Goal: Task Accomplishment & Management: Use online tool/utility

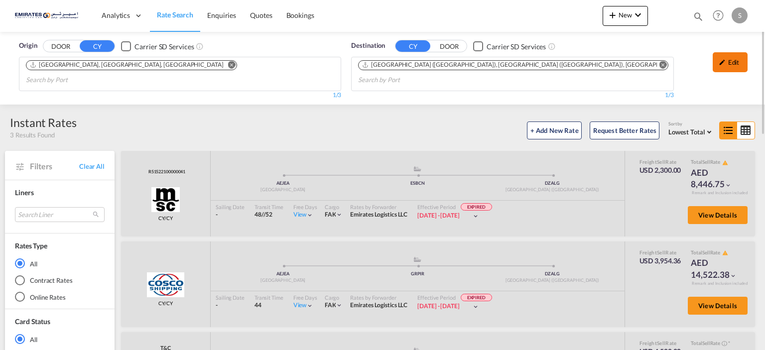
click at [734, 54] on div "Edit" at bounding box center [730, 62] width 35 height 20
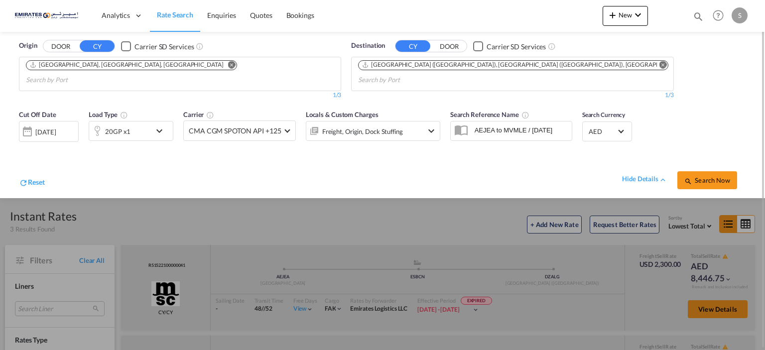
click at [58, 126] on div "[DATE]" at bounding box center [49, 131] width 60 height 21
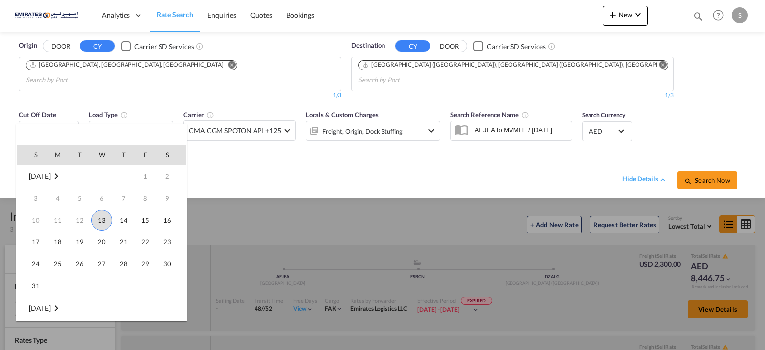
click at [101, 217] on span "13" at bounding box center [101, 220] width 21 height 21
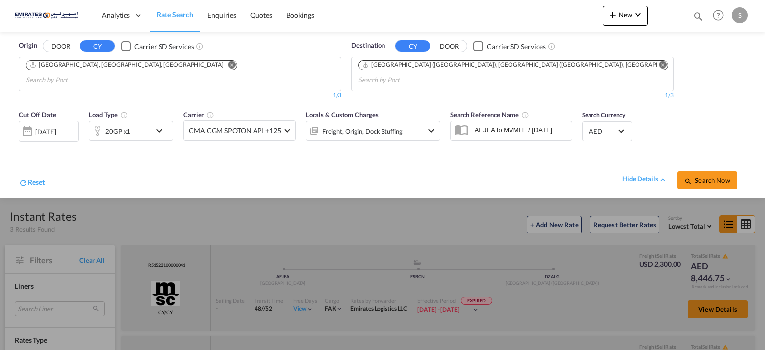
click at [659, 65] on md-icon "Remove" at bounding box center [662, 64] width 7 height 7
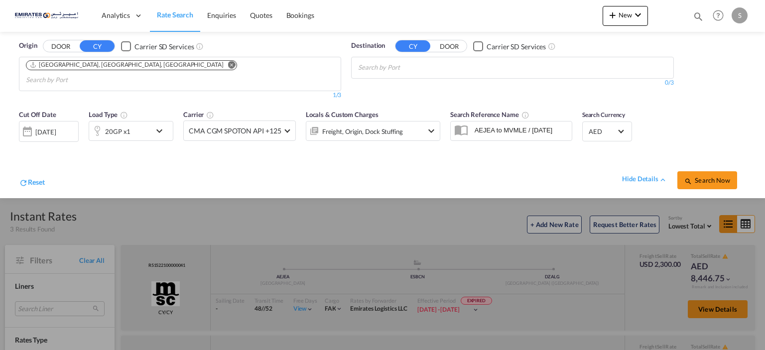
click at [460, 69] on body "Analytics Dashboard Rate Search Enquiries Quotes Bookings" at bounding box center [382, 175] width 765 height 350
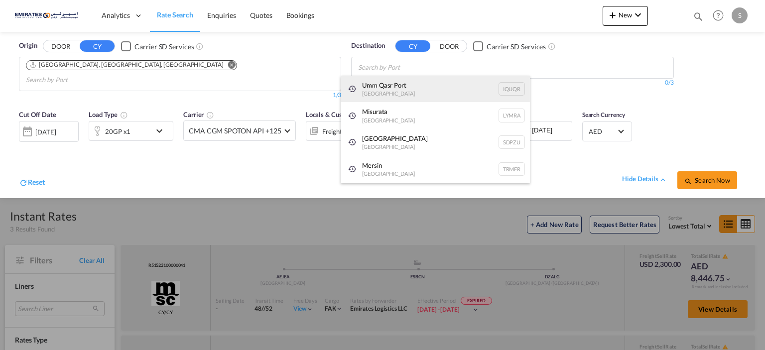
click at [425, 84] on div "Umm Qasr [GEOGRAPHIC_DATA] [GEOGRAPHIC_DATA]" at bounding box center [435, 89] width 189 height 27
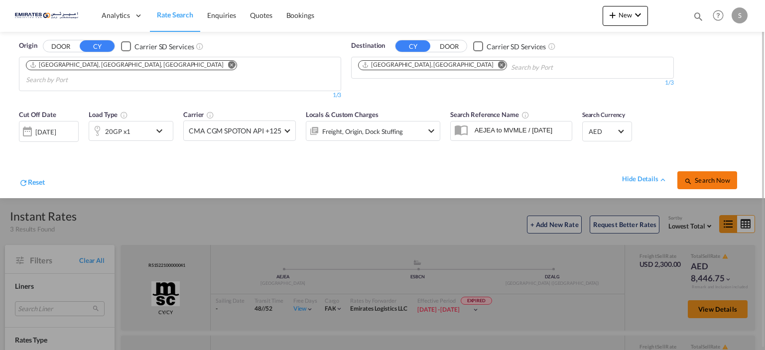
click at [705, 176] on span "Search Now" at bounding box center [706, 180] width 45 height 8
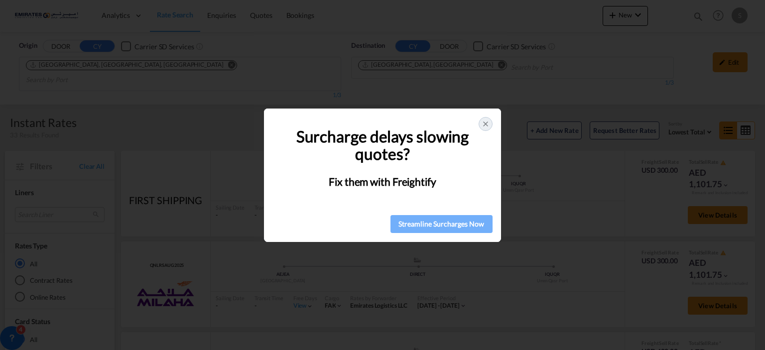
click at [477, 224] on div "Streamline Surcharges Now" at bounding box center [441, 224] width 96 height 15
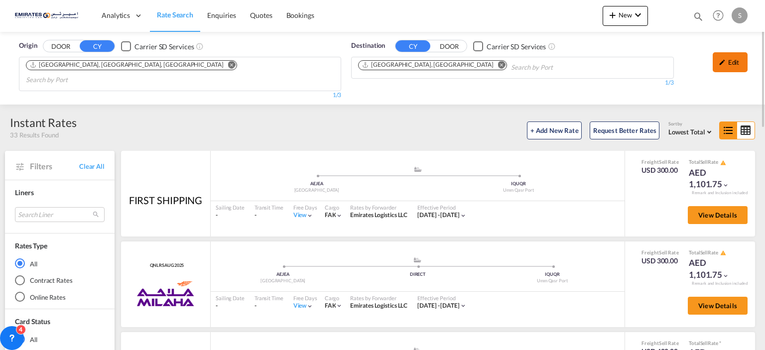
click at [733, 56] on div "Edit" at bounding box center [730, 62] width 35 height 20
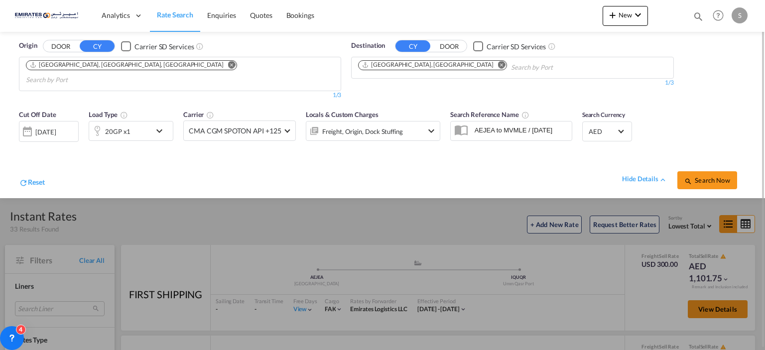
click at [149, 122] on div "20GP x1" at bounding box center [120, 131] width 62 height 20
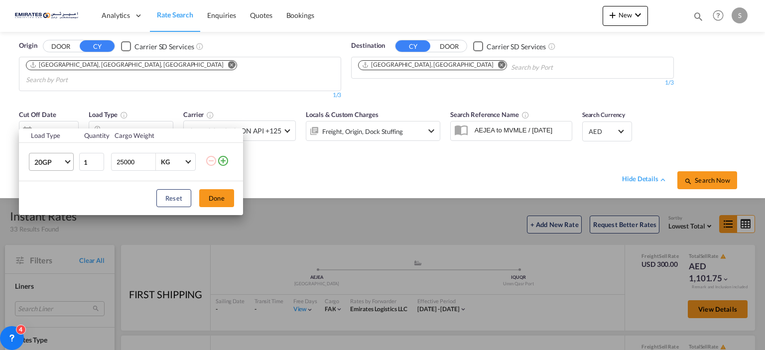
click at [66, 160] on span "Choose: \a20GP" at bounding box center [67, 160] width 5 height 5
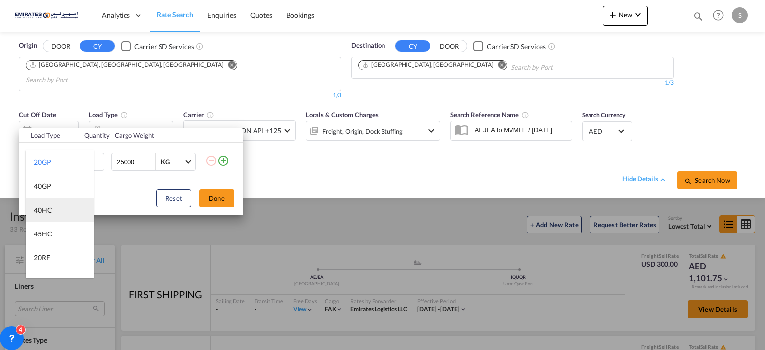
click at [58, 215] on md-option "40HC" at bounding box center [60, 210] width 68 height 24
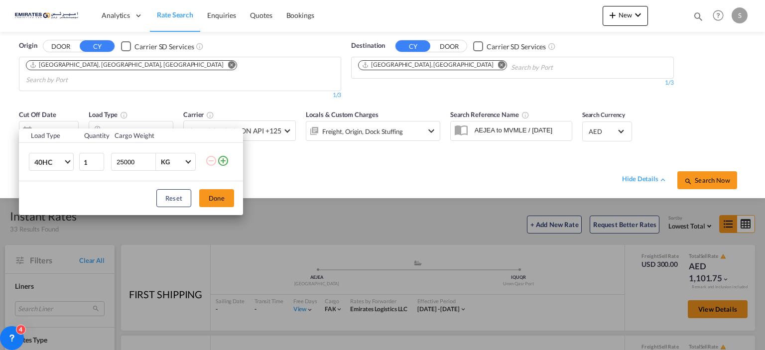
click at [203, 189] on div "Reset Done" at bounding box center [131, 198] width 224 height 34
drag, startPoint x: 211, startPoint y: 197, endPoint x: 229, endPoint y: 194, distance: 18.2
click at [212, 197] on button "Done" at bounding box center [216, 198] width 35 height 18
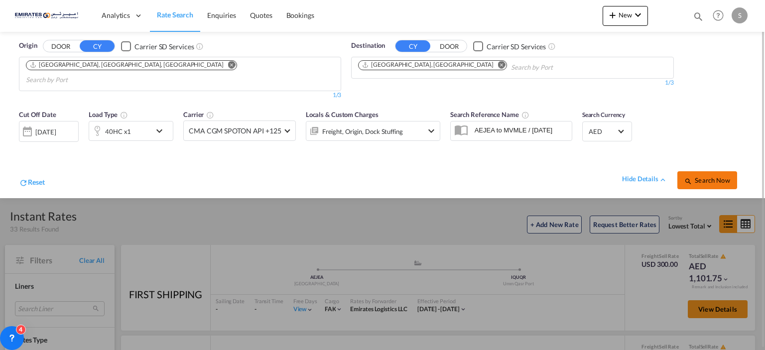
click at [686, 177] on md-icon "icon-magnify" at bounding box center [688, 181] width 8 height 8
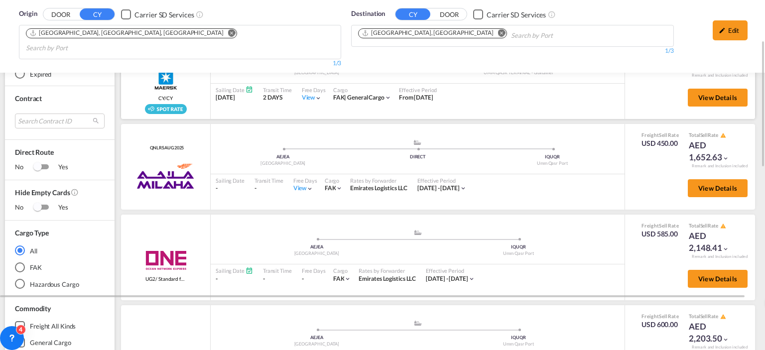
scroll to position [249, 0]
